Goal: Task Accomplishment & Management: Manage account settings

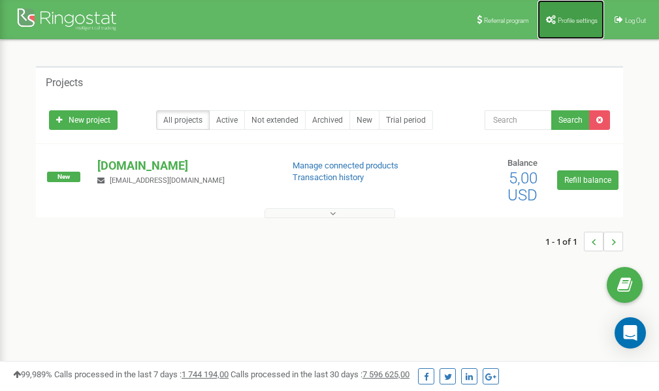
click at [559, 19] on span "Profile settings" at bounding box center [578, 20] width 40 height 7
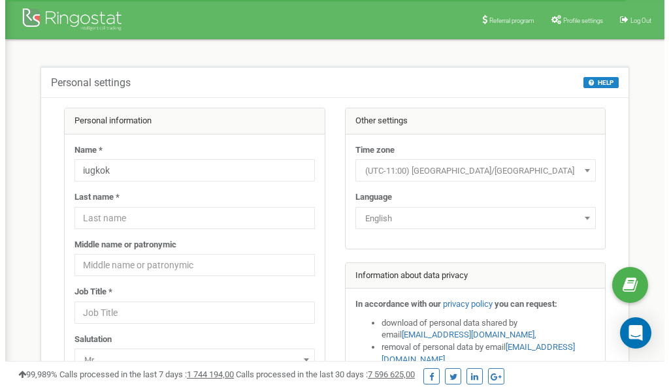
scroll to position [65, 0]
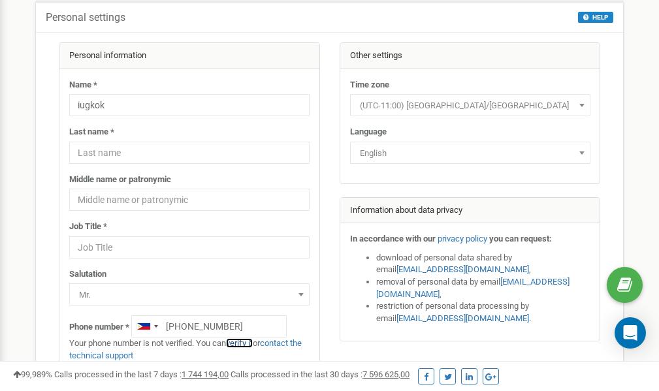
click at [246, 344] on link "verify it" at bounding box center [239, 343] width 27 height 10
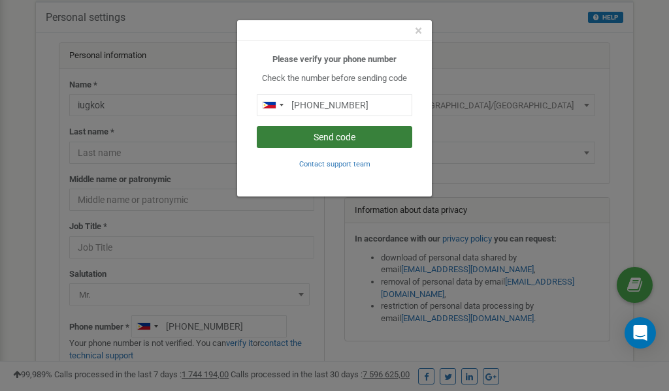
click at [363, 136] on button "Send code" at bounding box center [334, 137] width 155 height 22
